Goal: Transaction & Acquisition: Purchase product/service

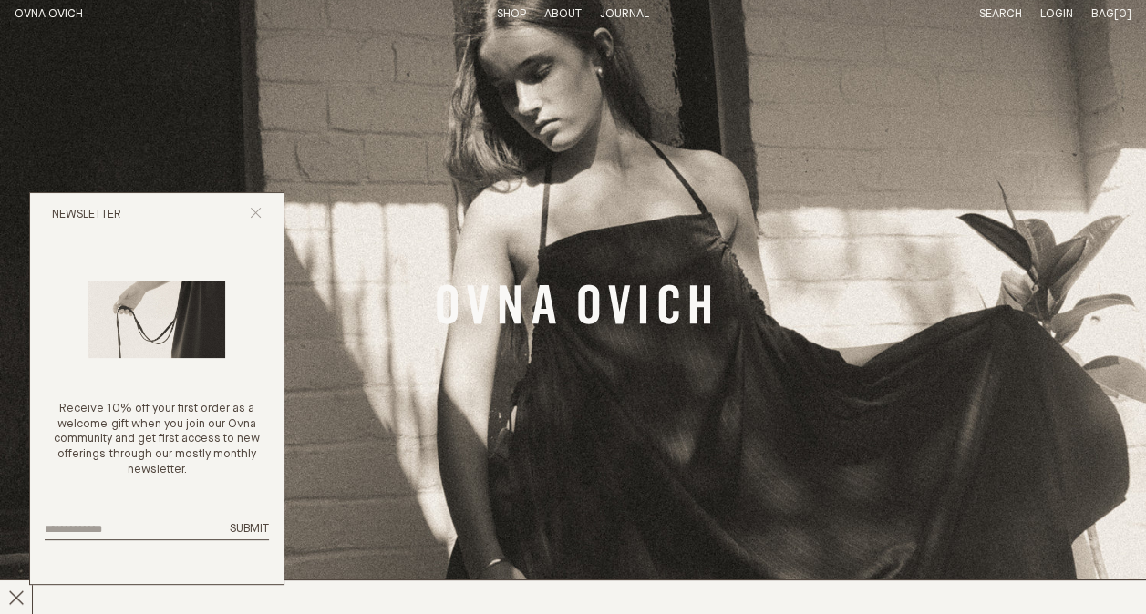
click at [253, 214] on icon "Close popup" at bounding box center [256, 213] width 12 height 12
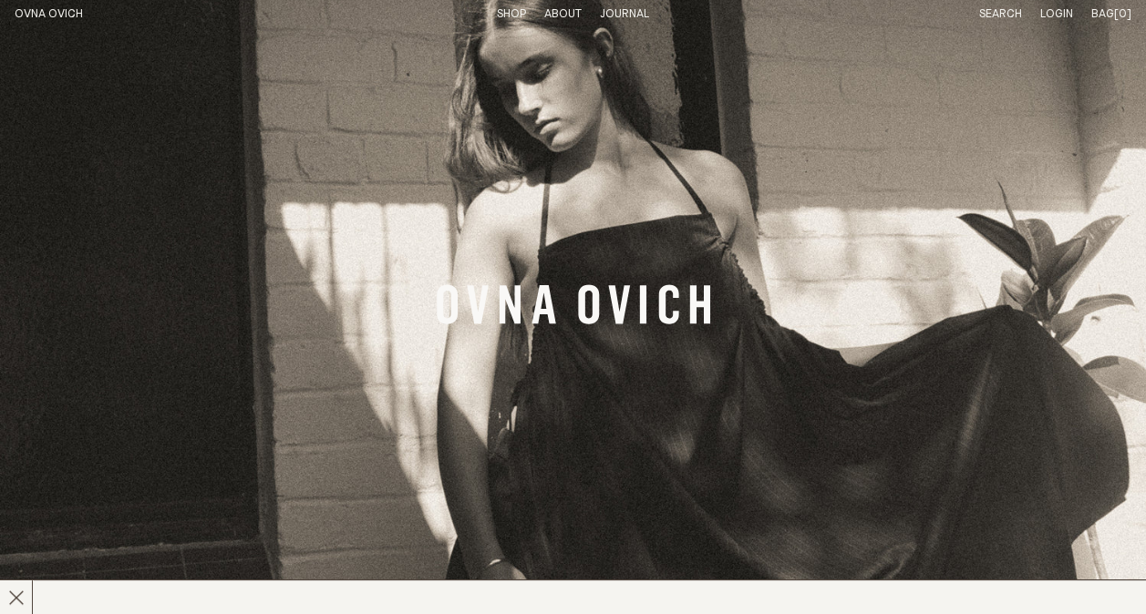
click at [508, 15] on link "Shop" at bounding box center [511, 14] width 29 height 12
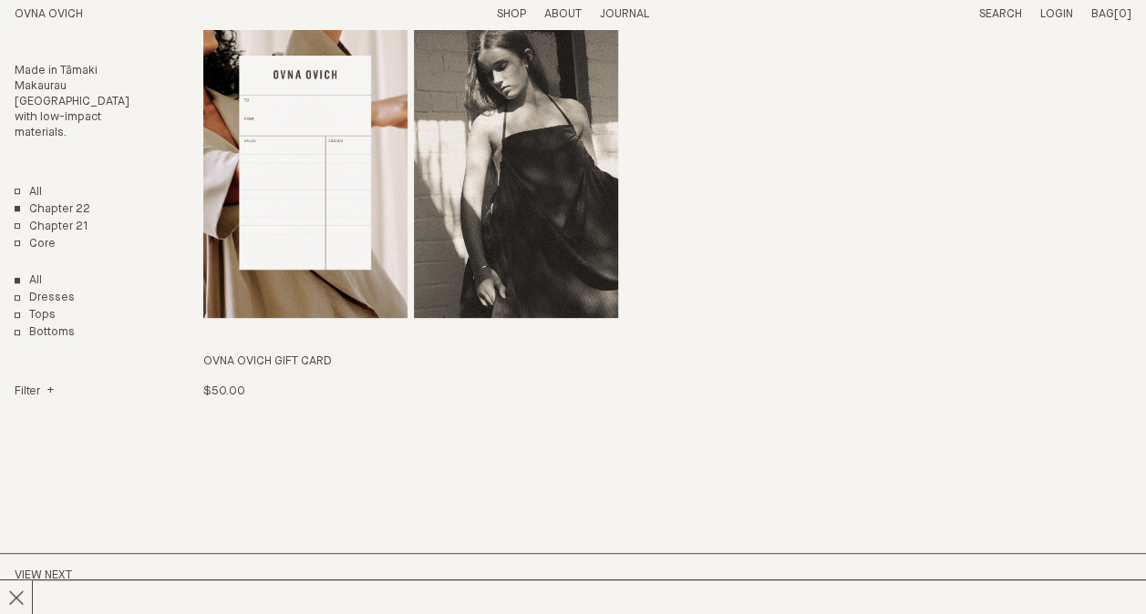
scroll to position [3727, 0]
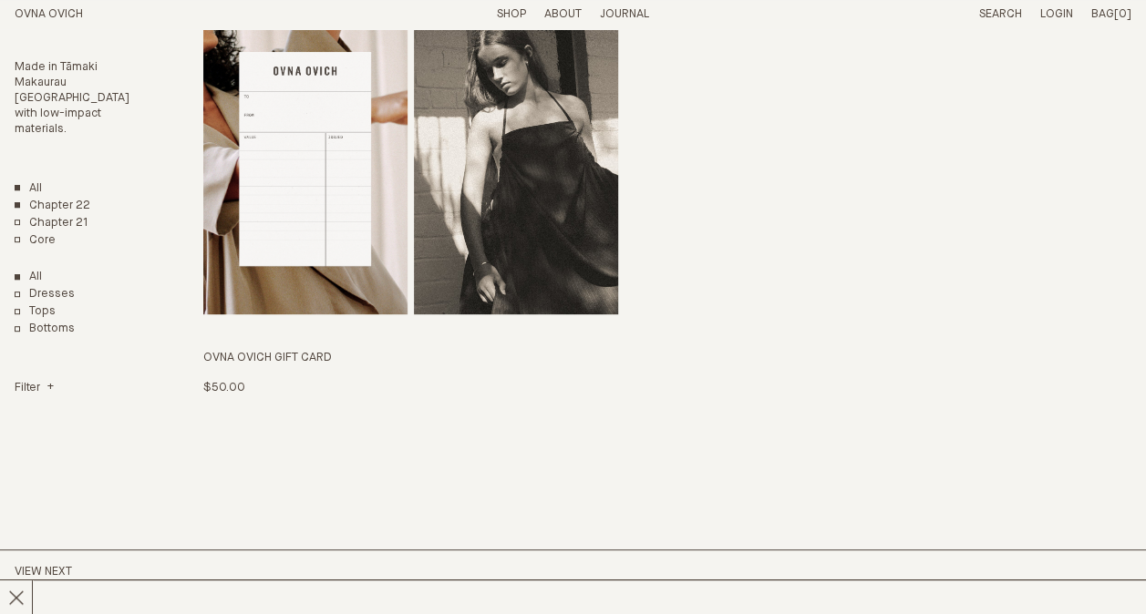
click at [15, 187] on link "All" at bounding box center [28, 188] width 27 height 15
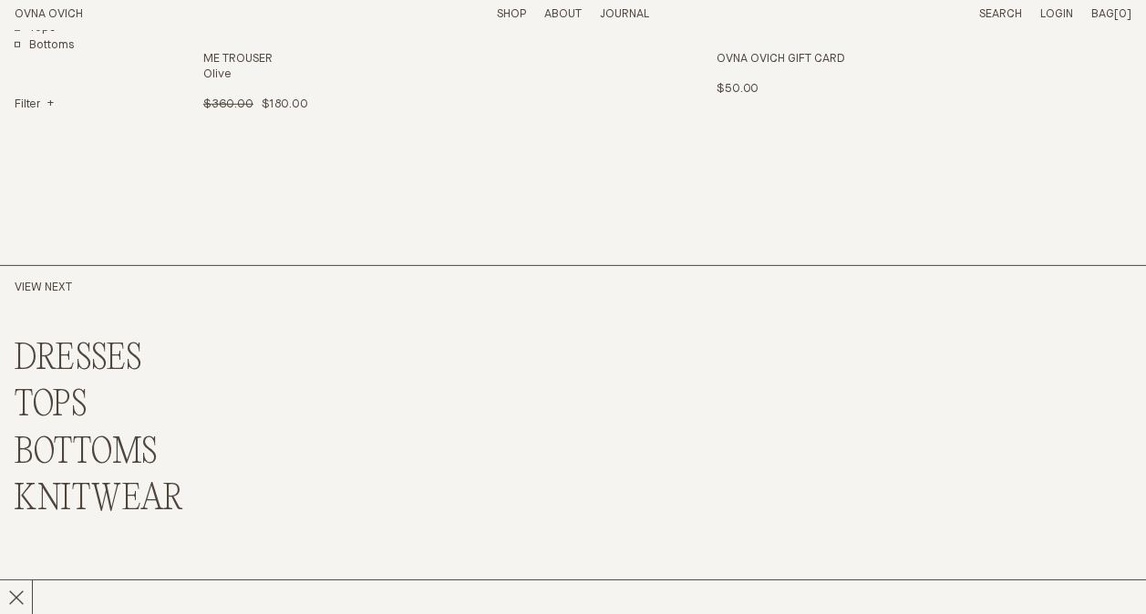
scroll to position [9620, 0]
